Goal: Navigation & Orientation: Go to known website

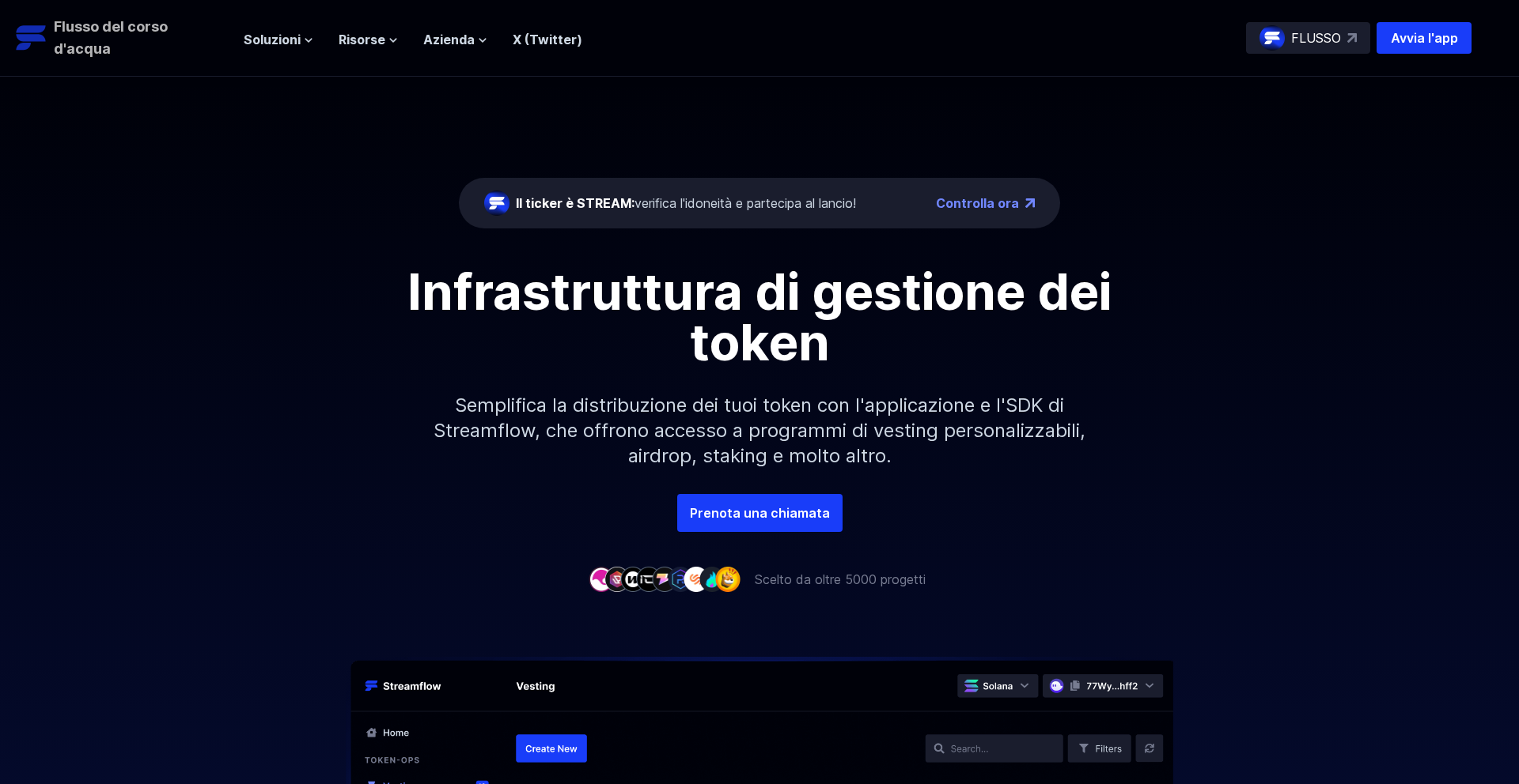
click at [218, 60] on link "Flusso del corso d'acqua" at bounding box center [122, 38] width 212 height 44
click at [198, 247] on div "Il ticker è STREAM: verifica l'idoneità e partecipa al lancio! Controlla ora In…" at bounding box center [760, 285] width 1519 height 417
